Goal: Task Accomplishment & Management: Complete application form

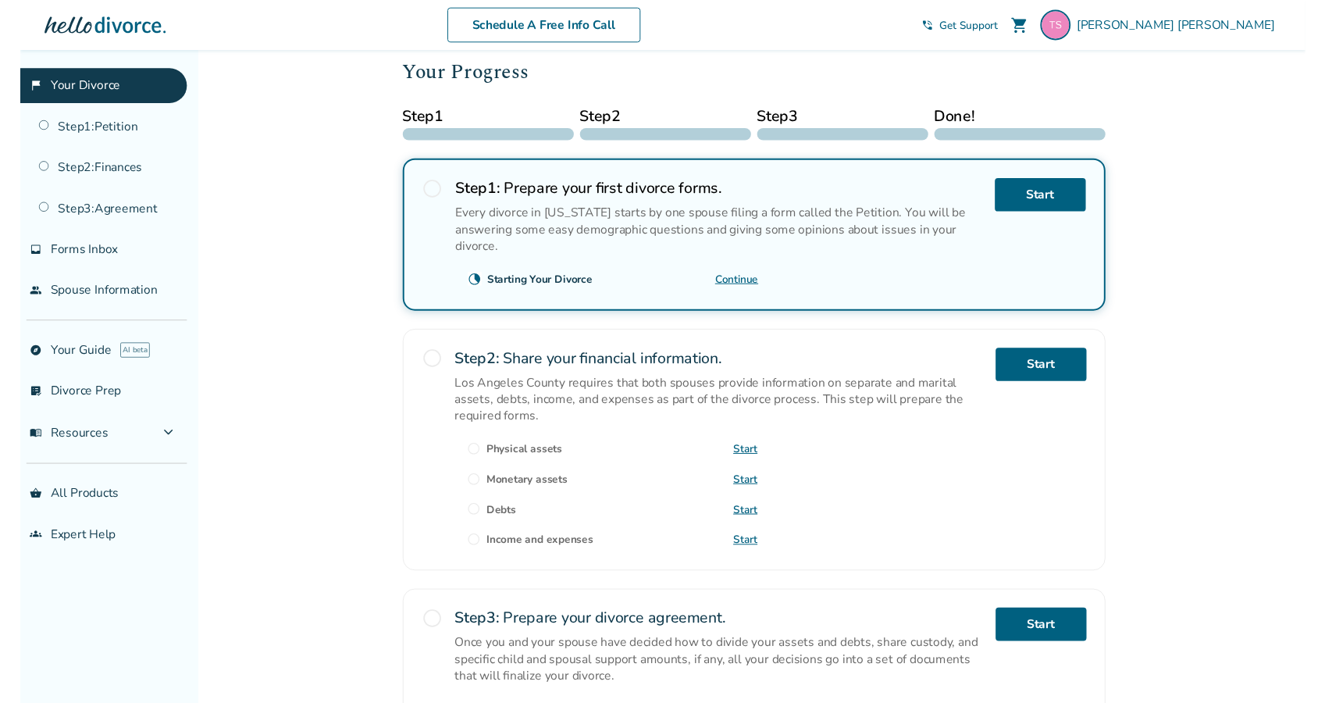
scroll to position [211, 0]
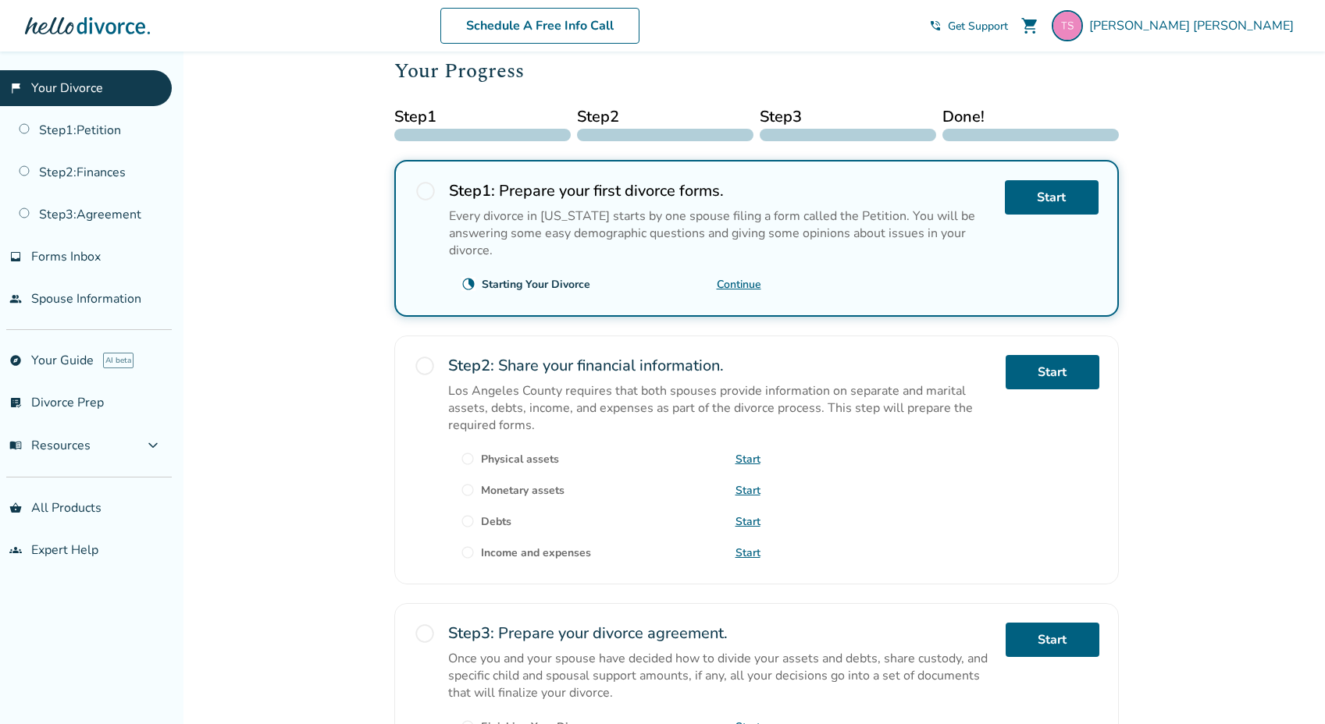
click at [743, 285] on link "Continue" at bounding box center [739, 284] width 44 height 15
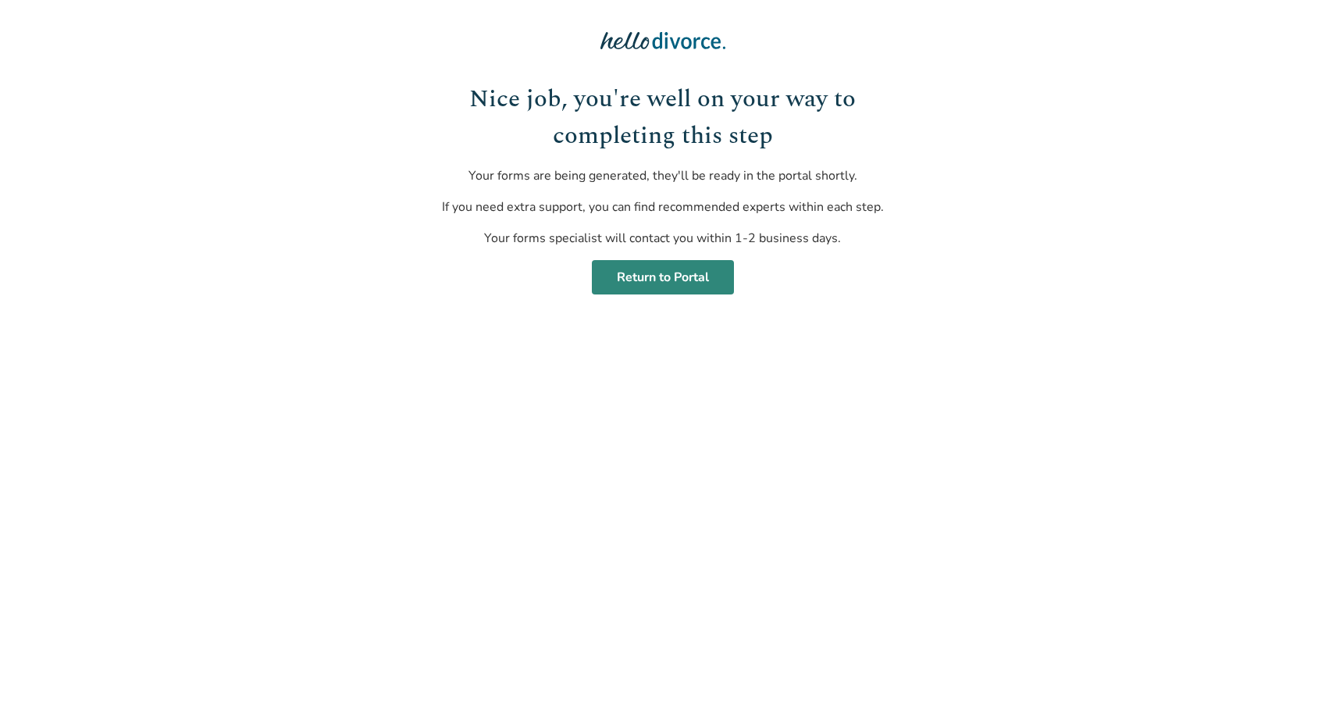
click at [672, 282] on link "Return to Portal" at bounding box center [663, 277] width 142 height 34
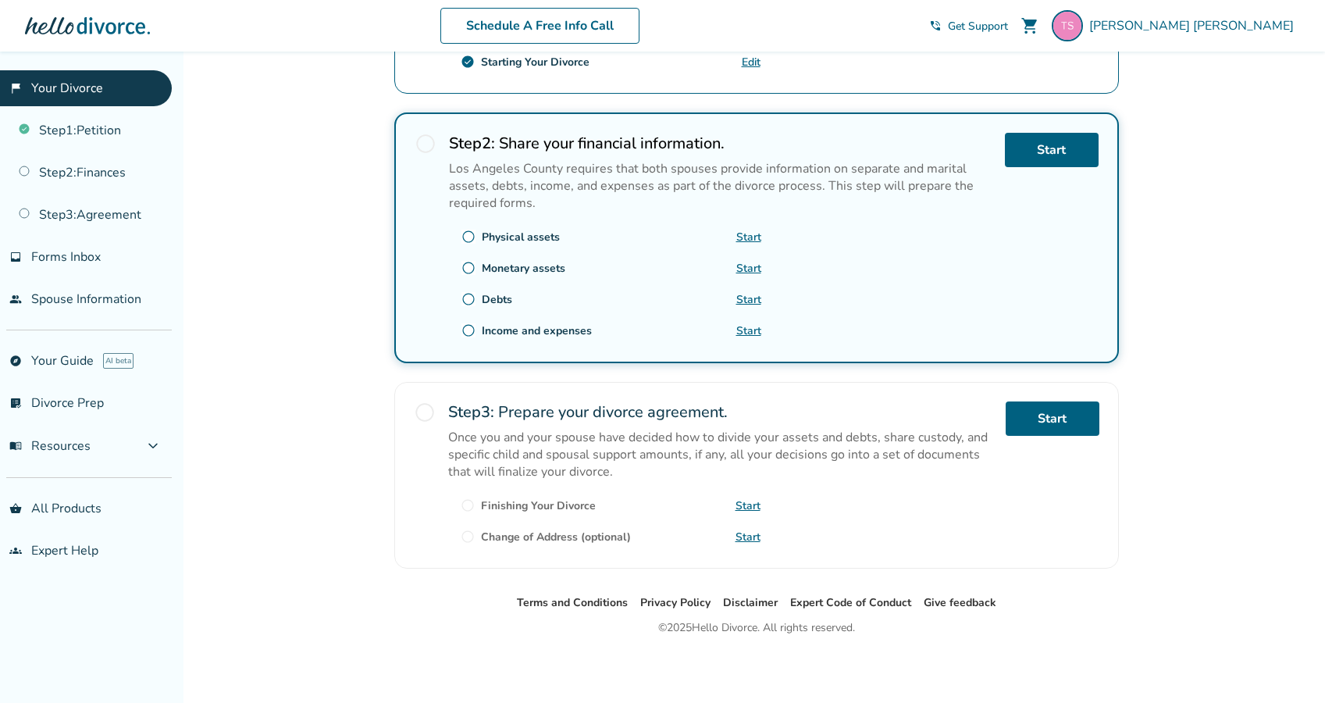
scroll to position [432, 0]
click at [469, 241] on span "radio_button_unchecked" at bounding box center [468, 237] width 14 height 14
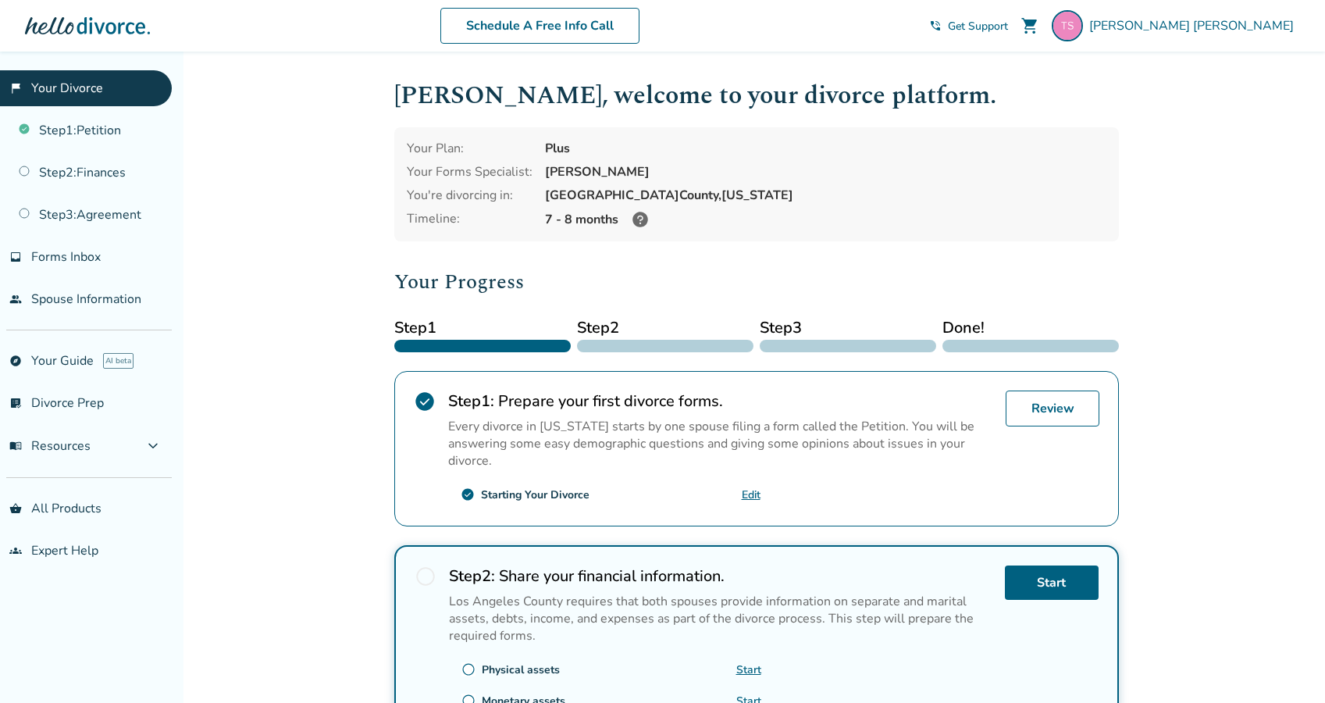
scroll to position [0, 0]
